Goal: Information Seeking & Learning: Learn about a topic

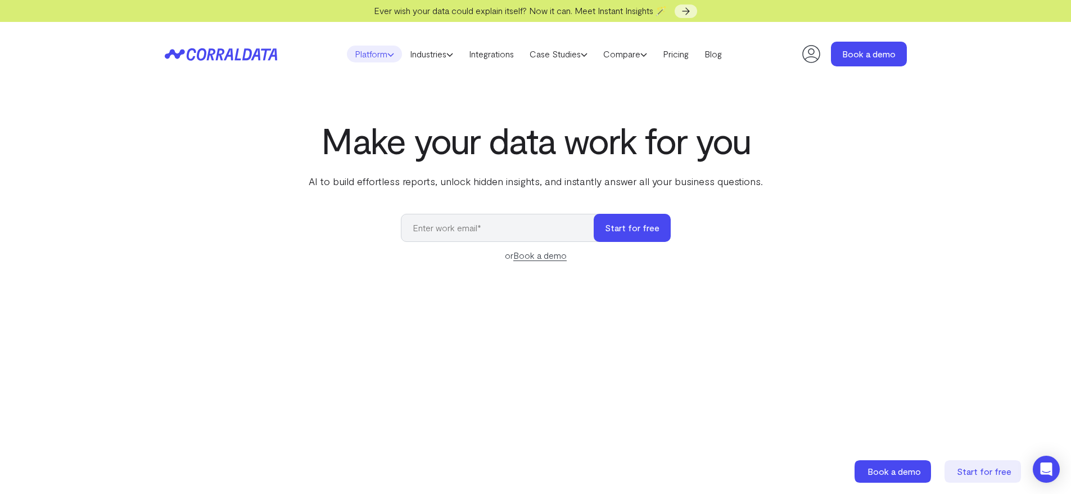
click at [388, 52] on icon at bounding box center [390, 54] width 7 height 7
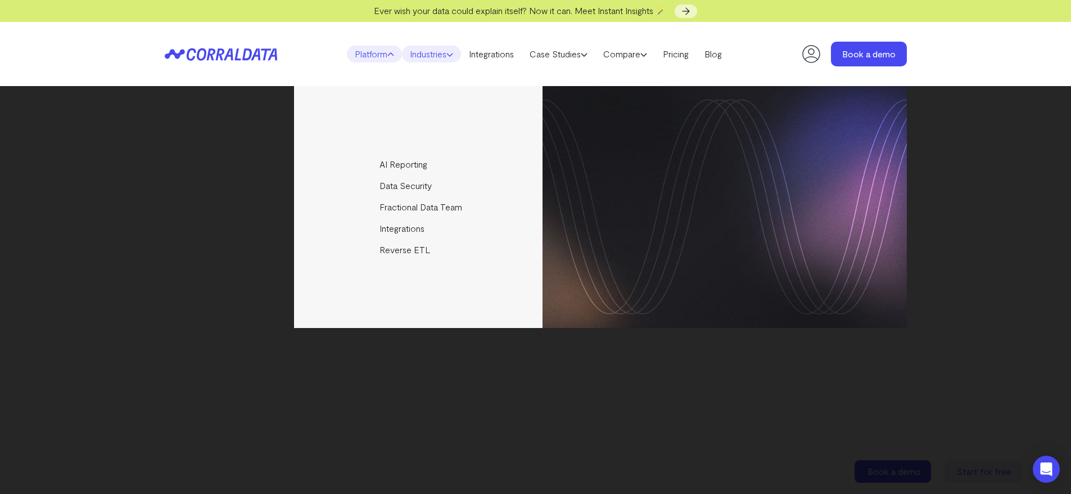
click at [440, 55] on link "Industries" at bounding box center [431, 54] width 59 height 17
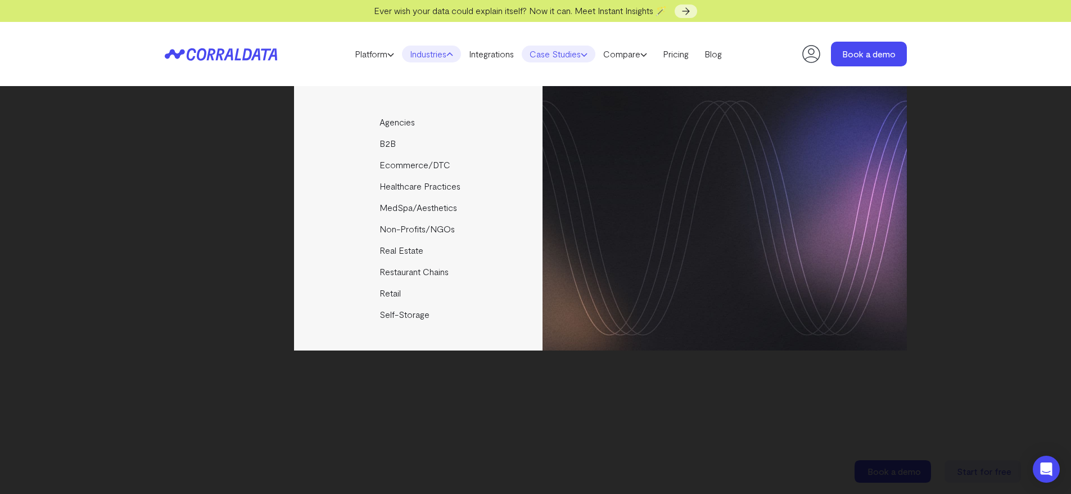
click at [586, 55] on icon at bounding box center [584, 54] width 7 height 7
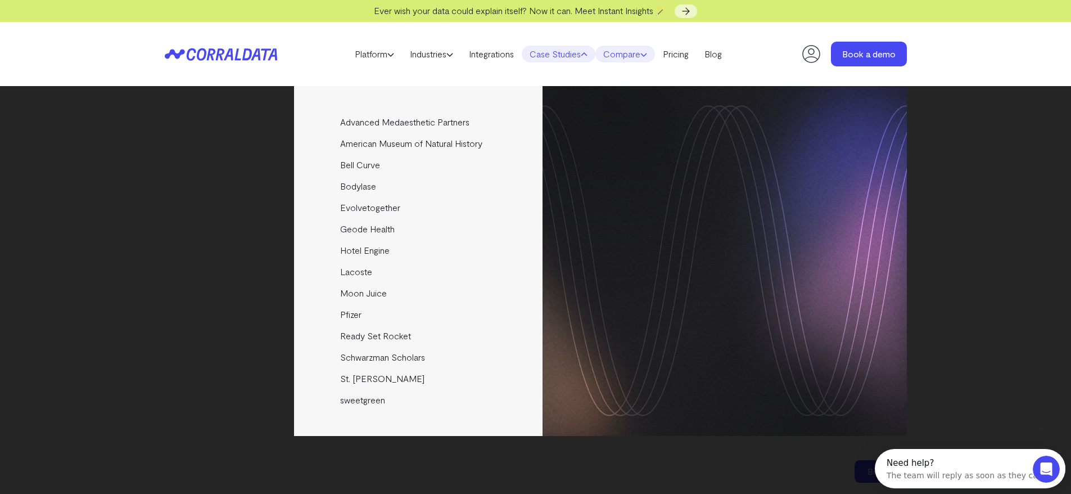
click at [642, 55] on link "Compare" at bounding box center [625, 54] width 60 height 17
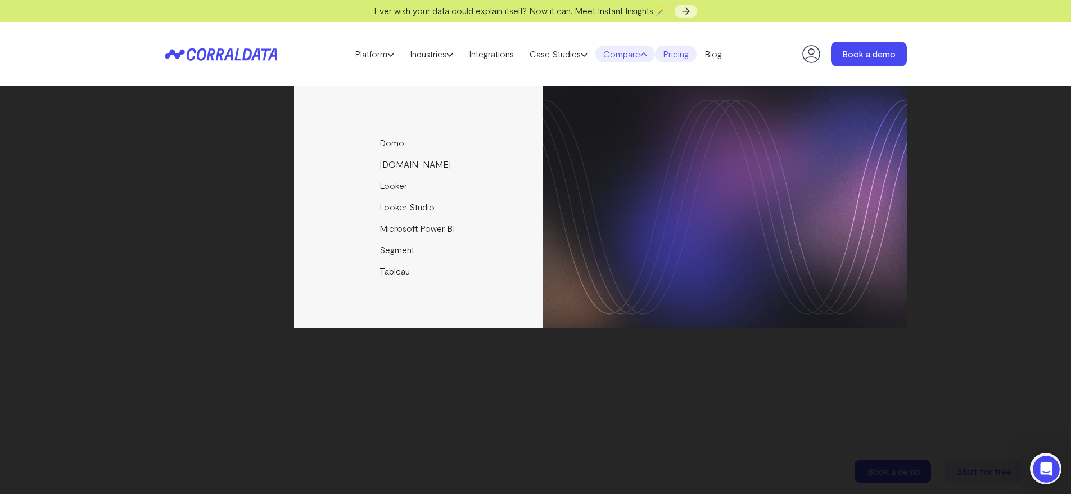
click at [695, 58] on link "Pricing" at bounding box center [676, 54] width 42 height 17
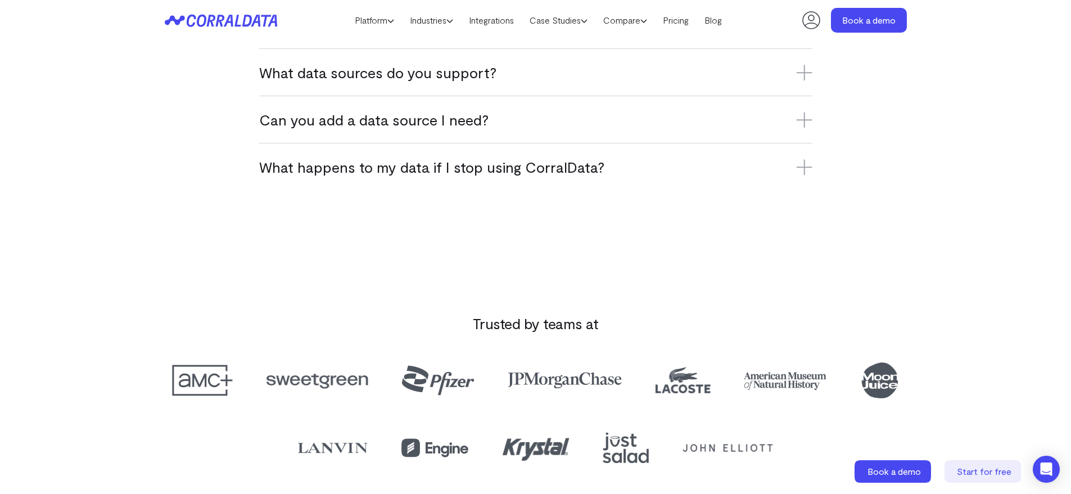
scroll to position [932, 0]
click at [373, 22] on link "Platform" at bounding box center [374, 20] width 55 height 17
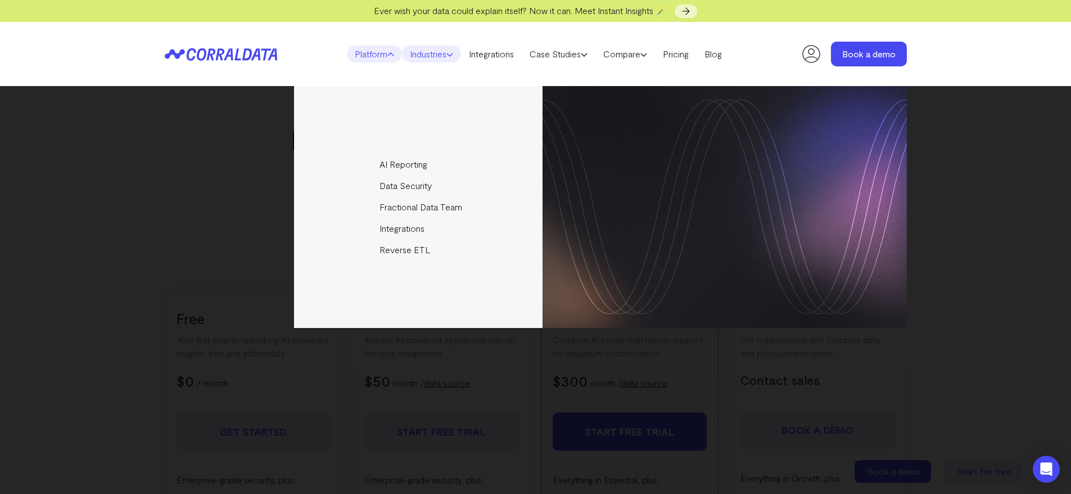
click at [437, 52] on link "Industries" at bounding box center [431, 54] width 59 height 17
